Goal: Information Seeking & Learning: Stay updated

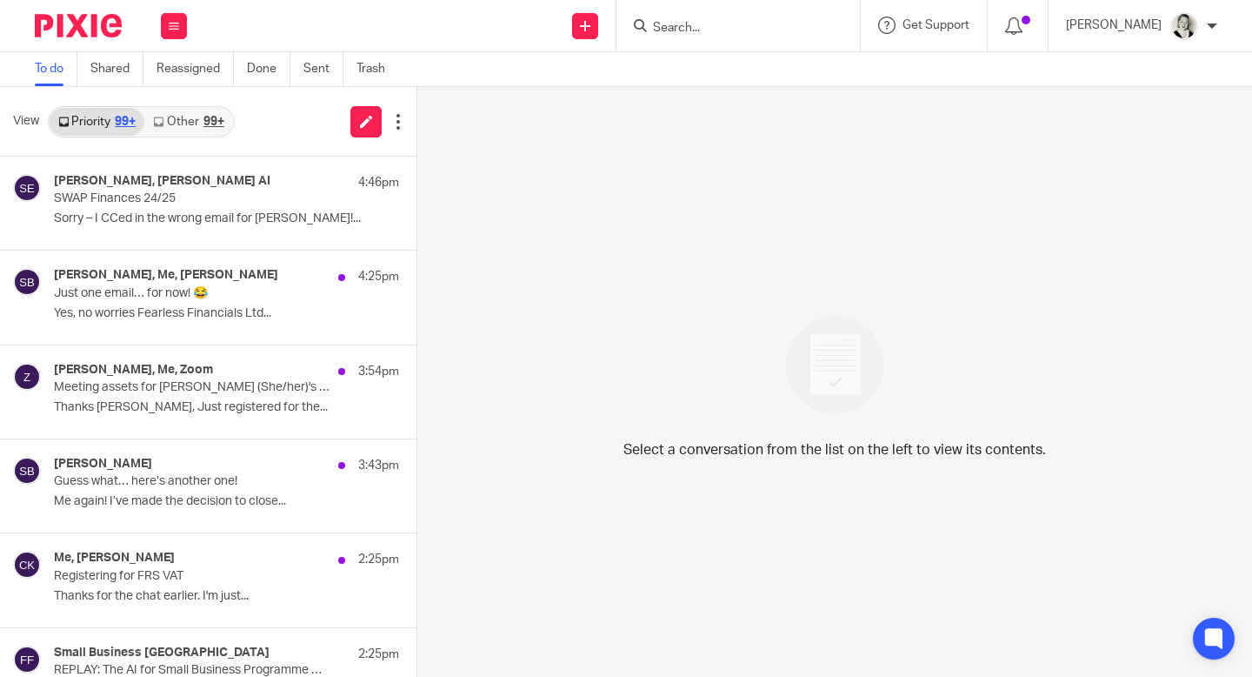
click at [205, 128] on div "99+" at bounding box center [214, 122] width 21 height 12
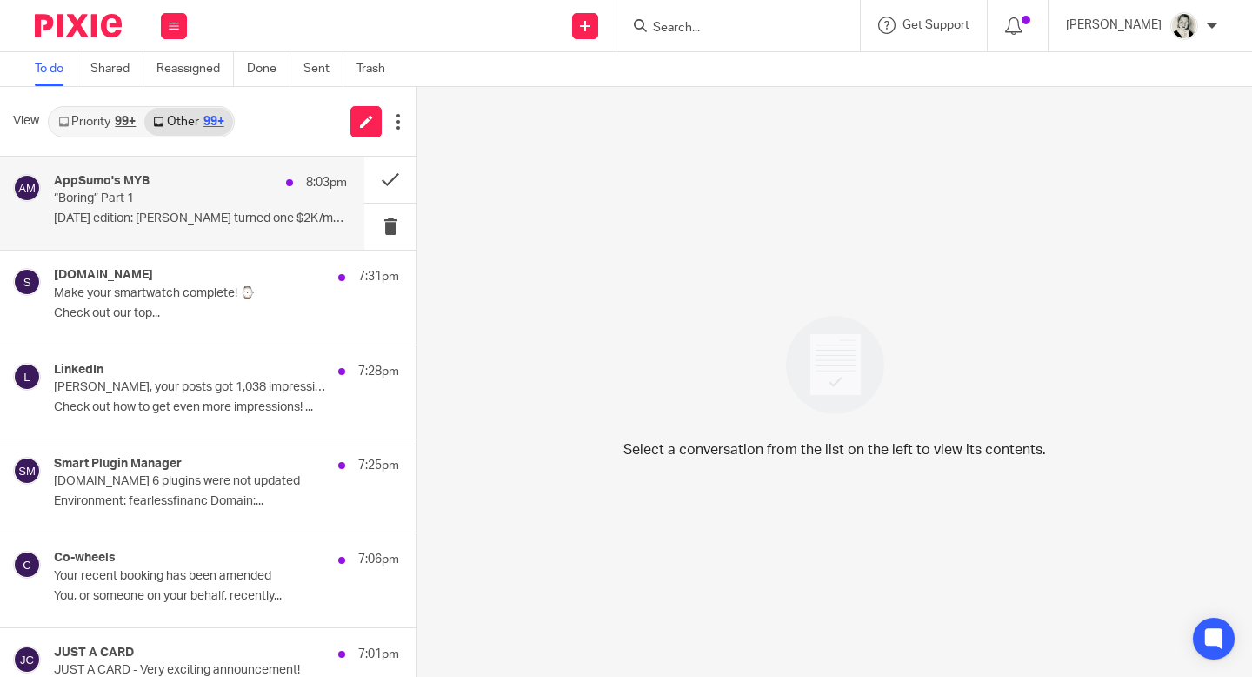
click at [308, 207] on div "AppSumo's MYB 8:03pm “Boring” Part 1 [DATE] edition: [PERSON_NAME] turned one $…" at bounding box center [200, 203] width 293 height 58
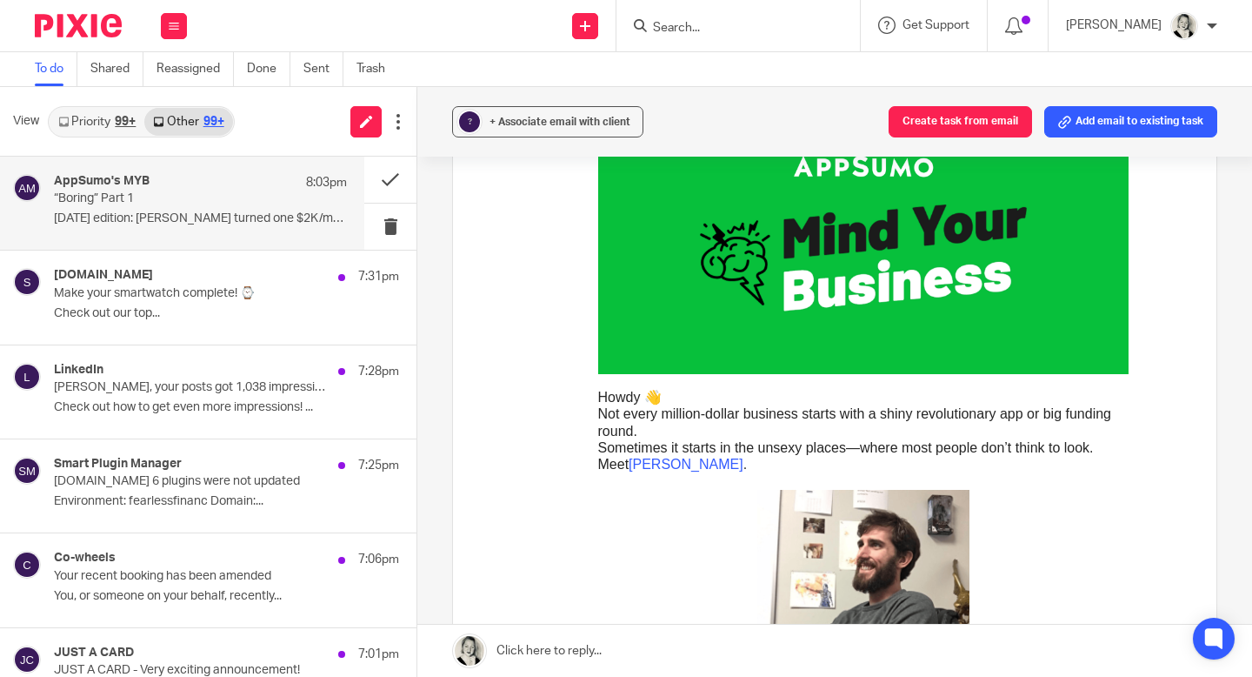
scroll to position [480, 0]
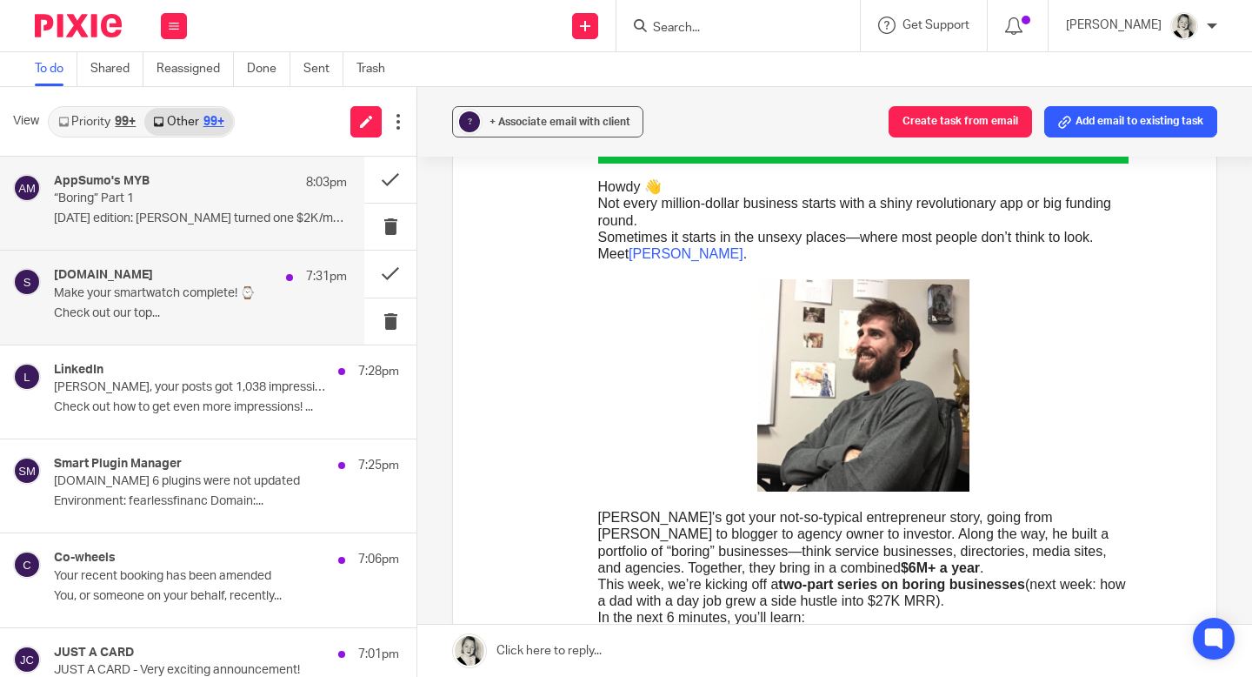
click at [248, 319] on p "Check out our top..." at bounding box center [200, 313] width 293 height 15
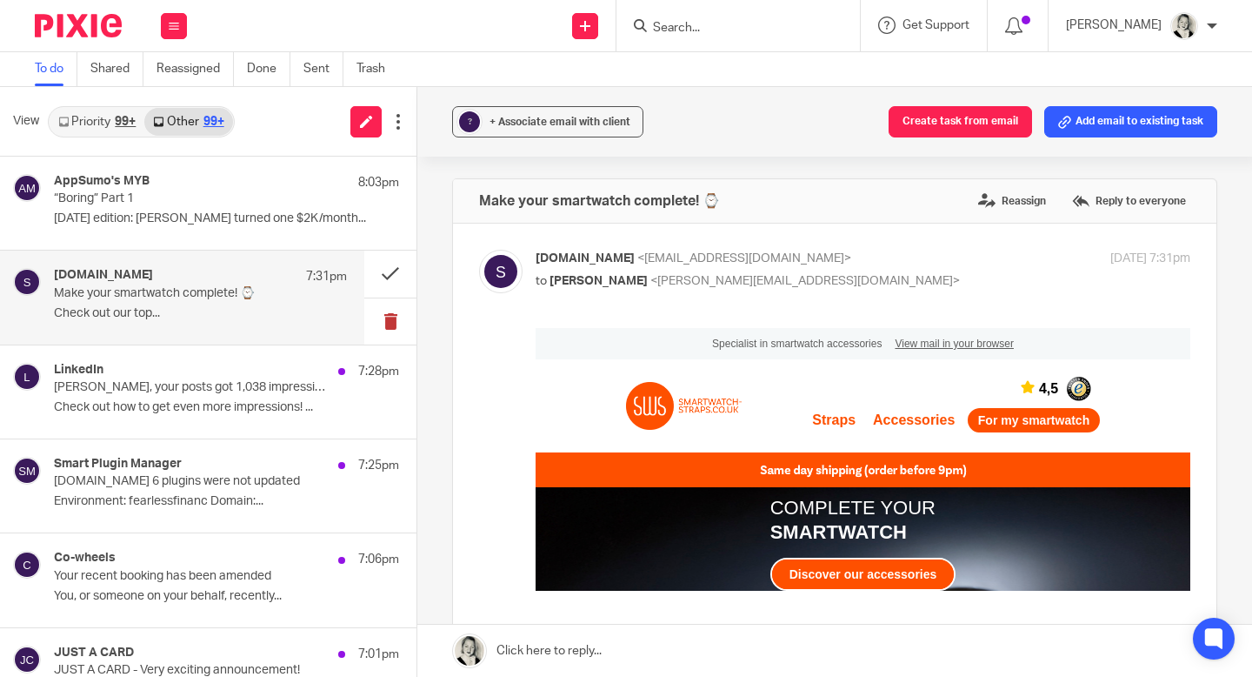
scroll to position [0, 0]
click at [382, 324] on button at bounding box center [390, 321] width 52 height 46
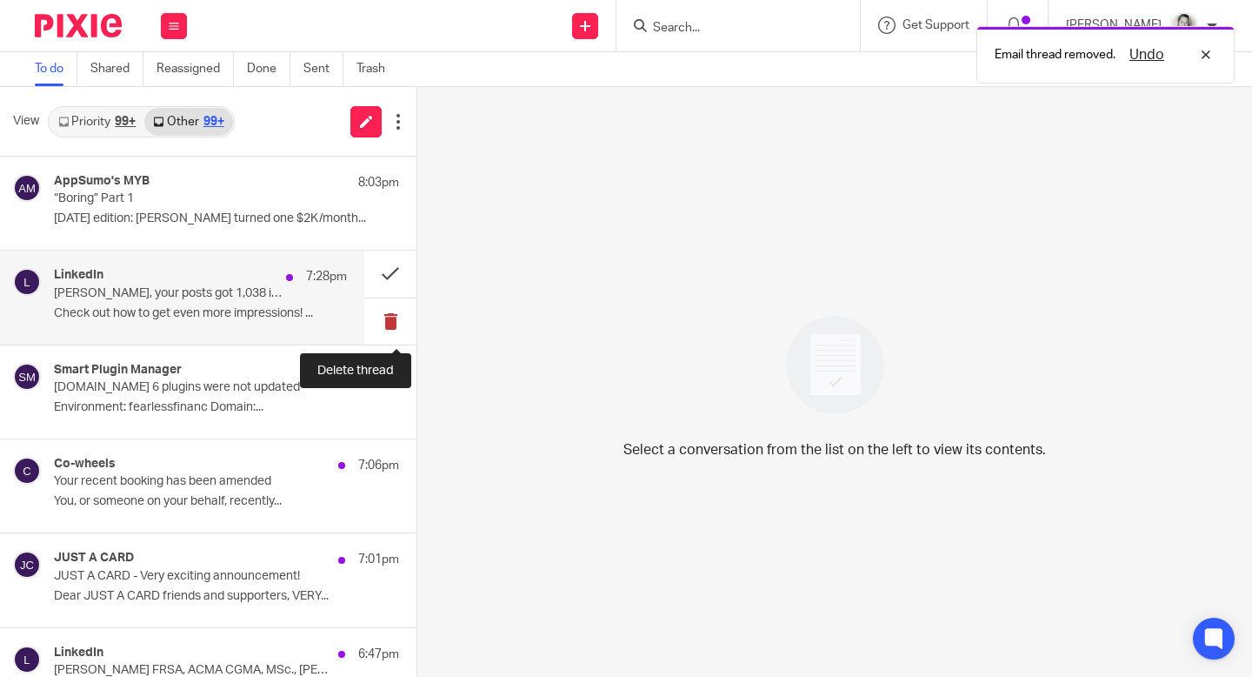
click at [389, 328] on button at bounding box center [390, 321] width 52 height 46
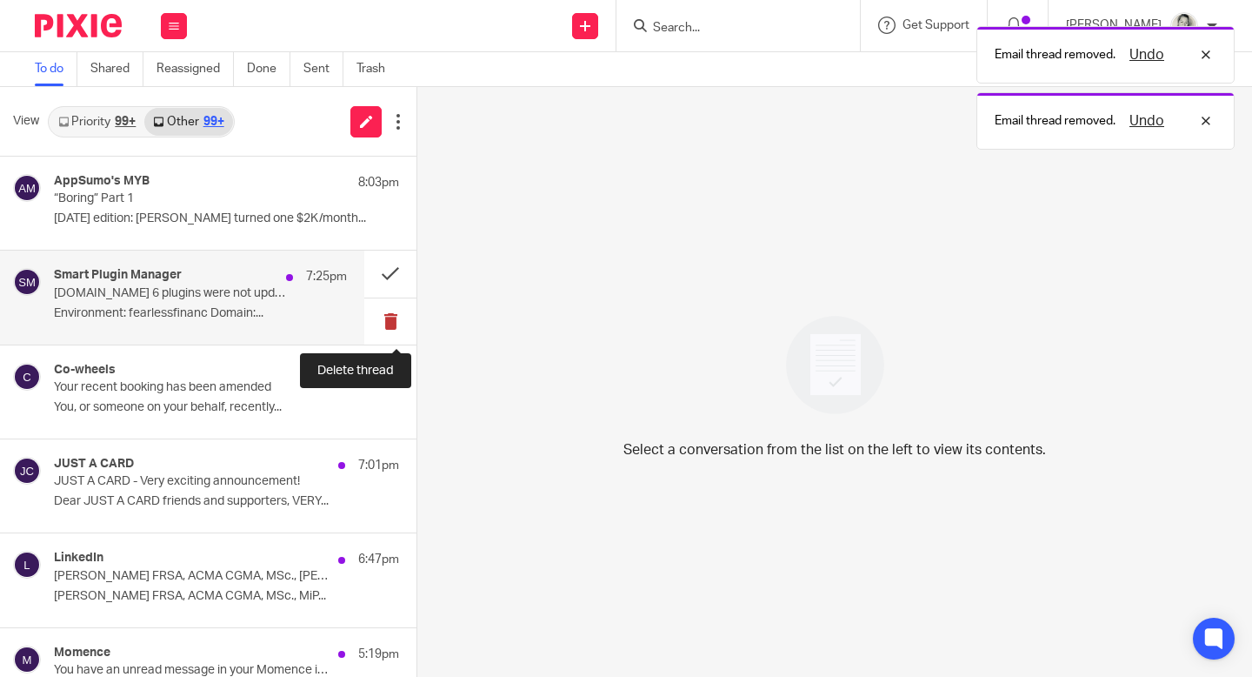
click at [390, 329] on button at bounding box center [390, 321] width 52 height 46
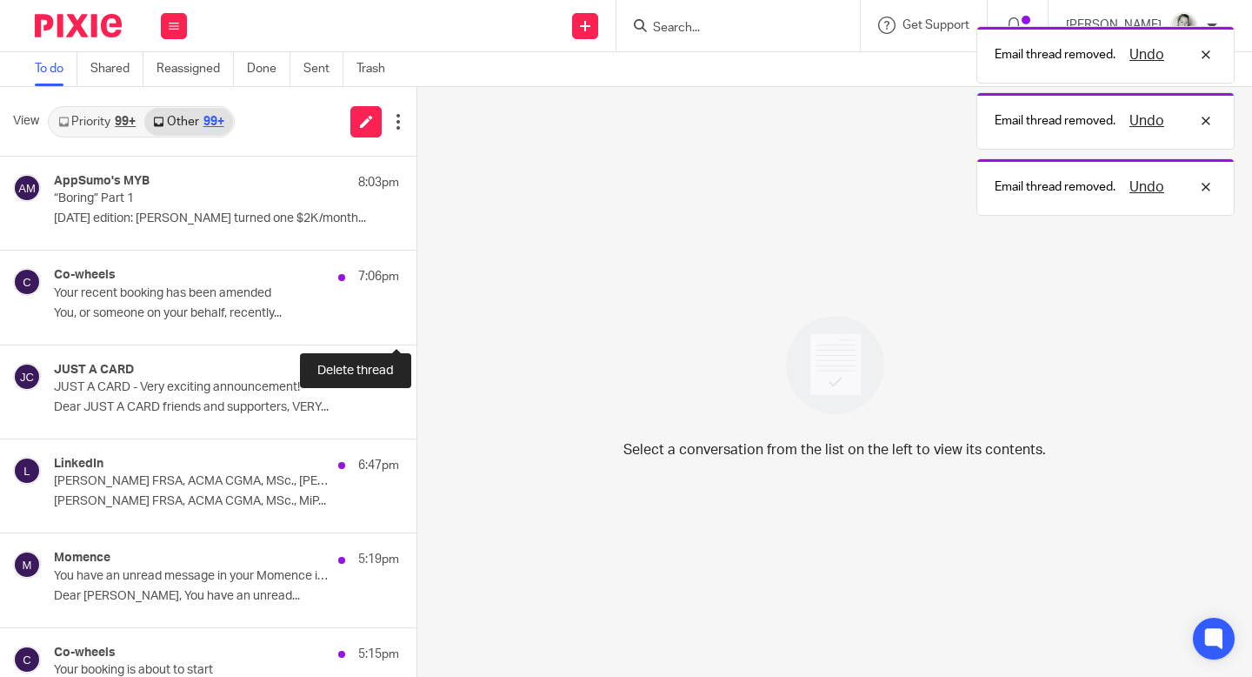
click at [417, 329] on button at bounding box center [424, 321] width 14 height 46
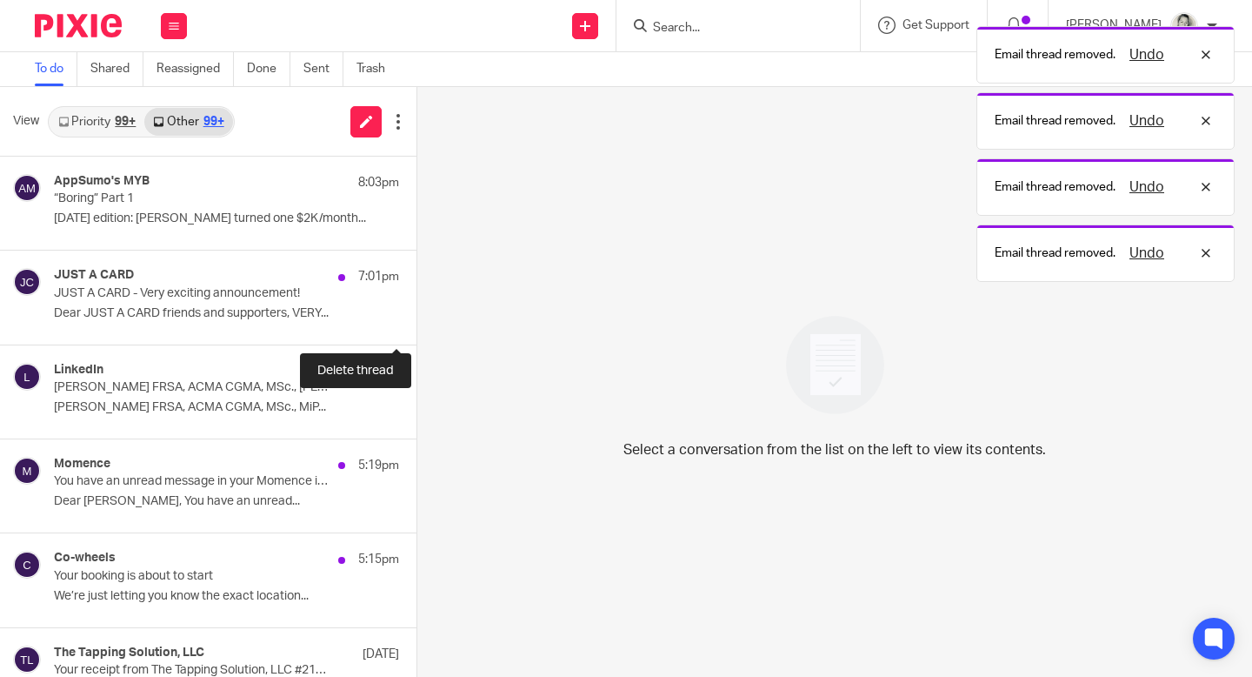
click at [417, 329] on button at bounding box center [424, 321] width 14 height 46
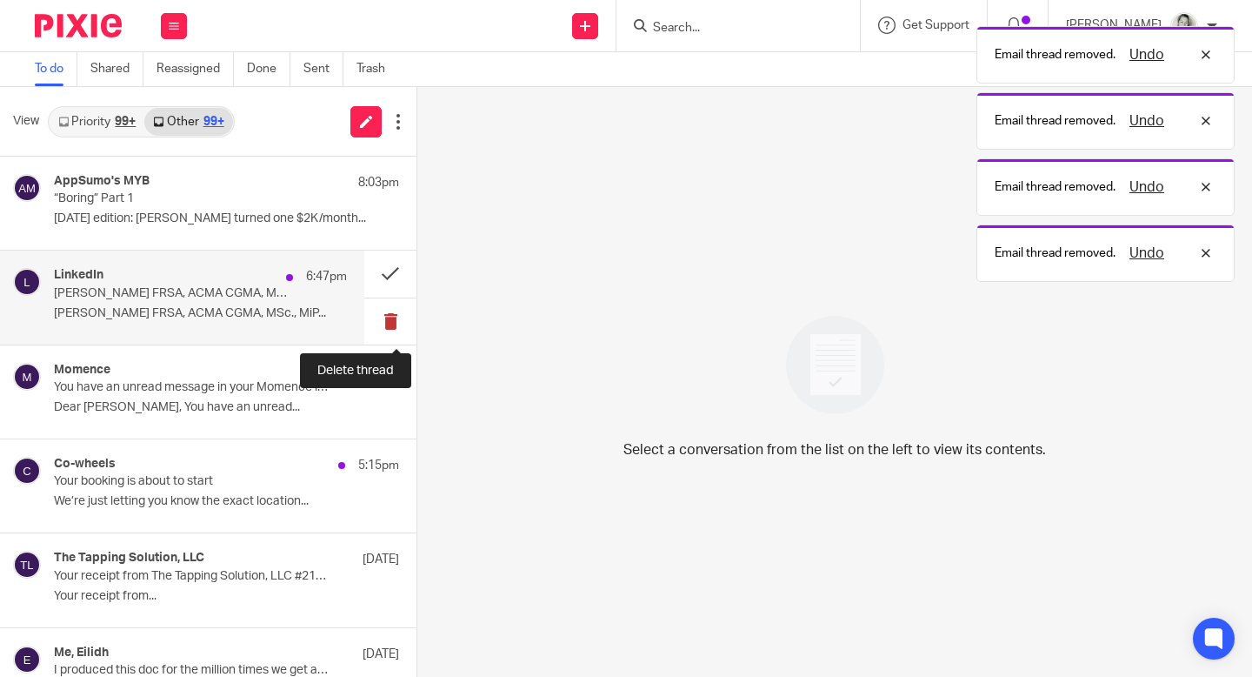
click at [390, 329] on button at bounding box center [390, 321] width 52 height 46
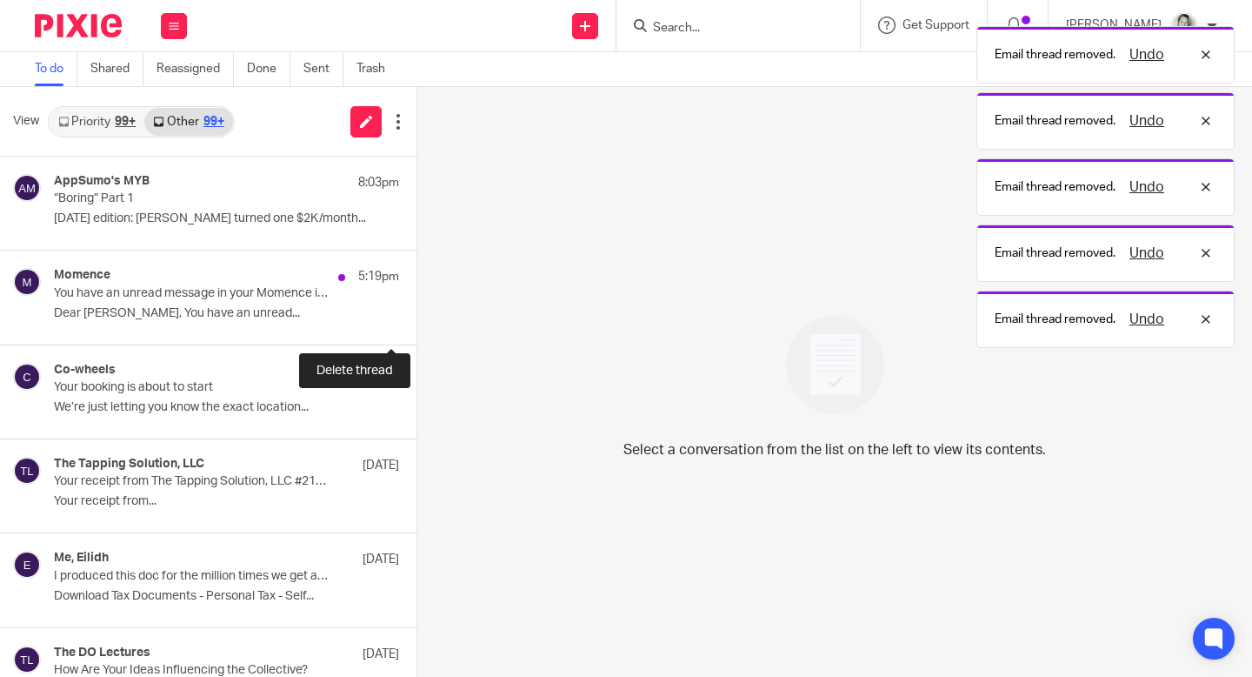
click at [417, 329] on button at bounding box center [424, 321] width 14 height 46
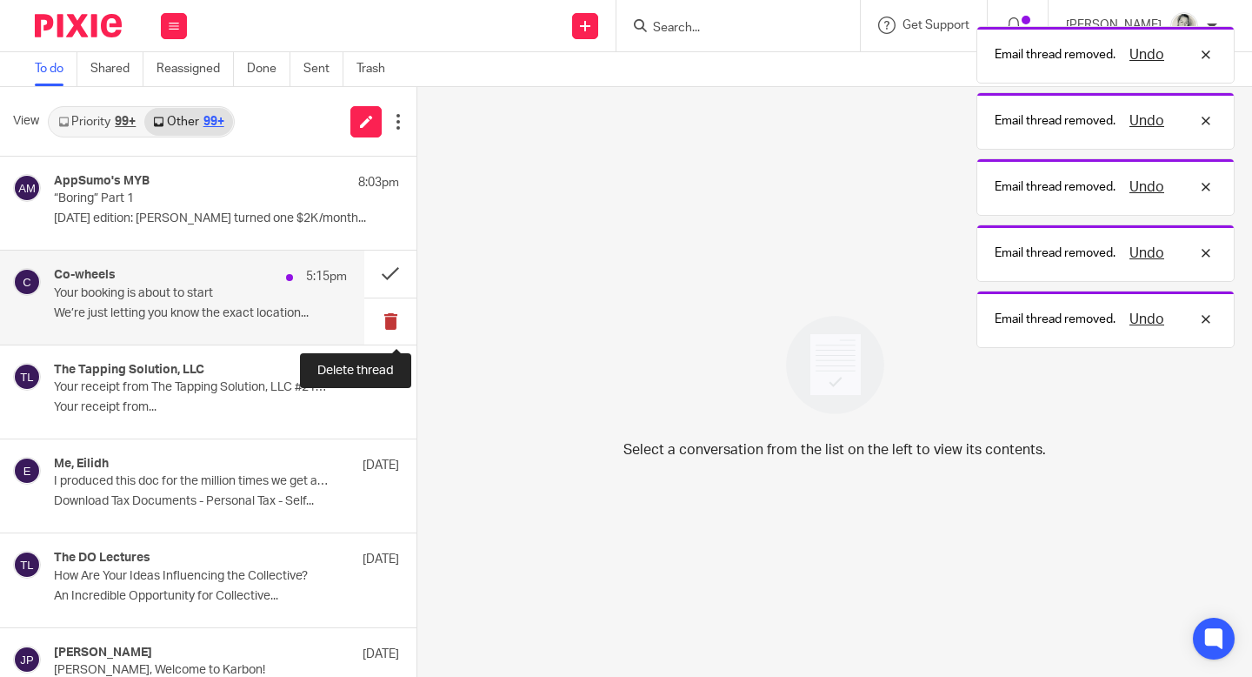
click at [391, 324] on button at bounding box center [390, 321] width 52 height 46
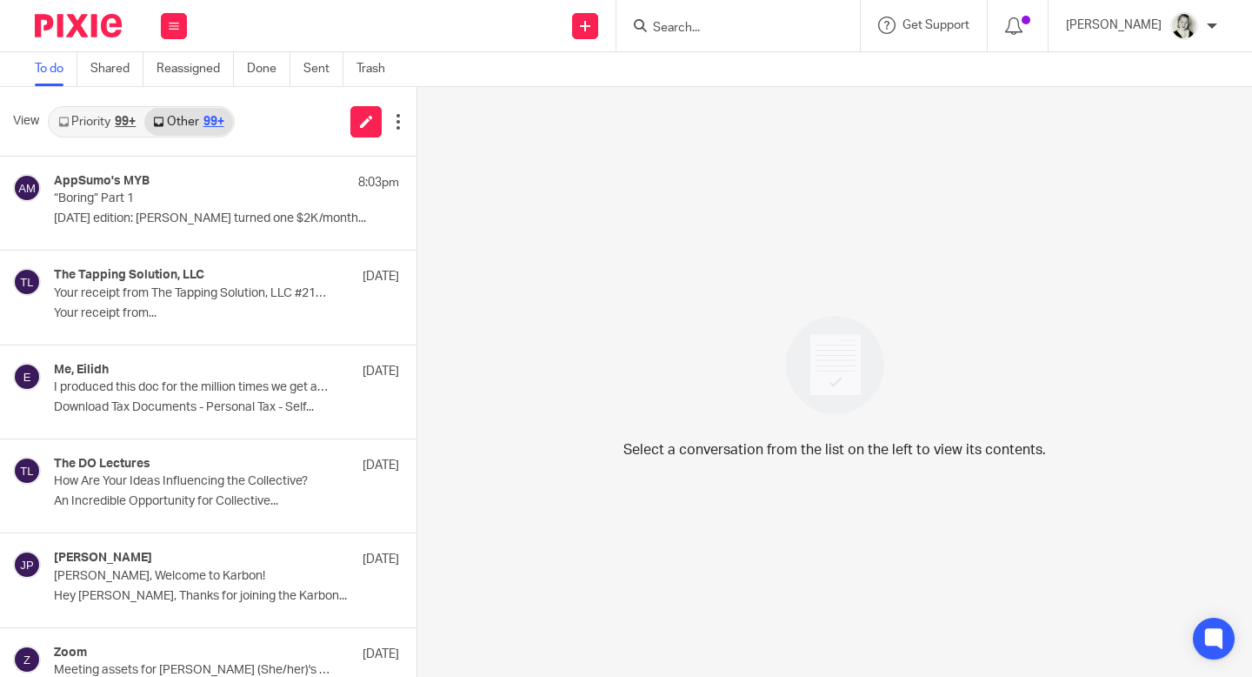
click at [124, 128] on div "99+" at bounding box center [125, 122] width 21 height 12
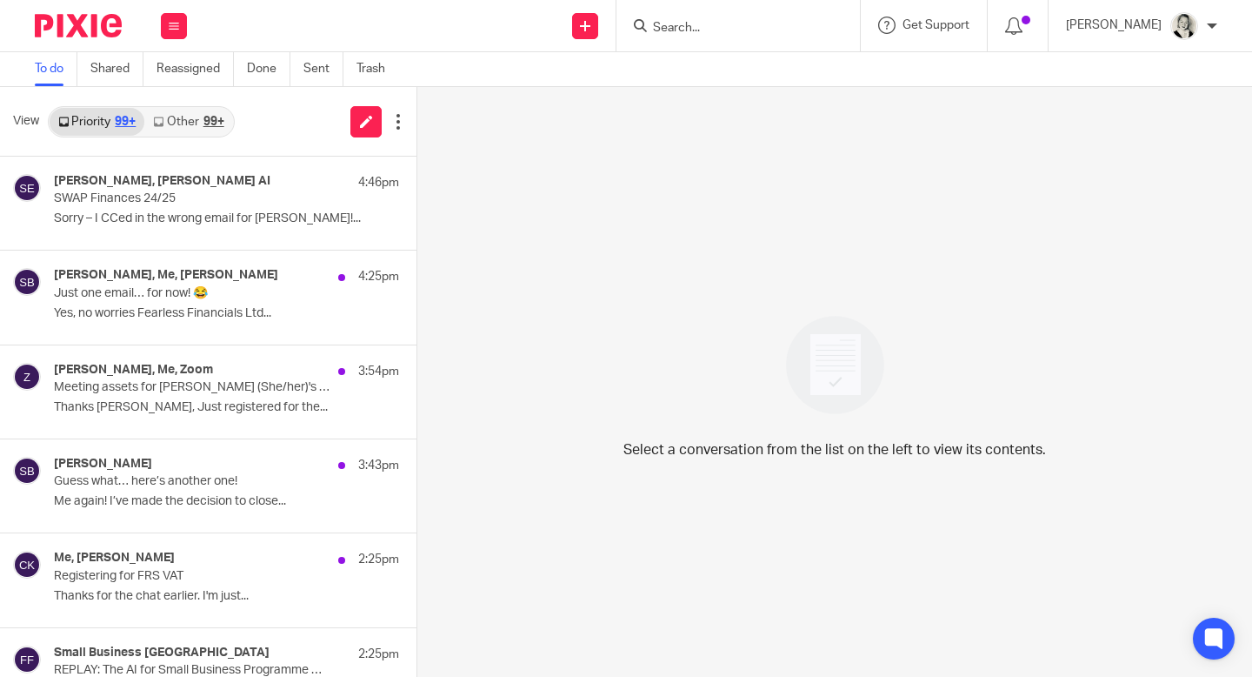
click at [205, 116] on div "99+" at bounding box center [214, 122] width 21 height 12
